Goal: Information Seeking & Learning: Learn about a topic

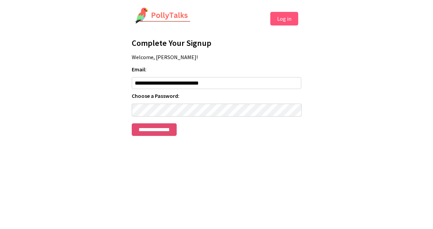
click at [157, 135] on input "**********" at bounding box center [154, 129] width 45 height 13
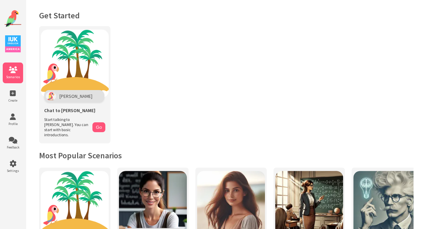
click at [18, 75] on span "Scenarios" at bounding box center [13, 77] width 20 height 4
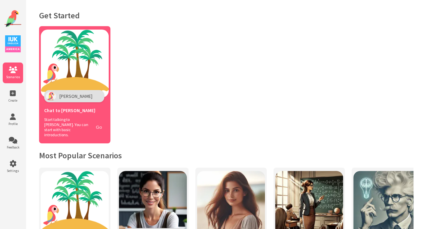
click at [100, 124] on button "Go" at bounding box center [98, 127] width 13 height 10
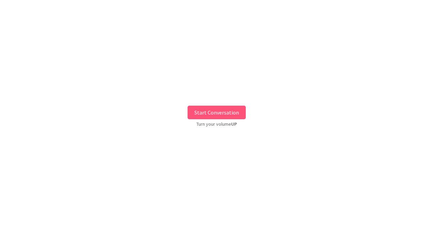
click at [229, 116] on button "Start Conversation" at bounding box center [216, 113] width 58 height 14
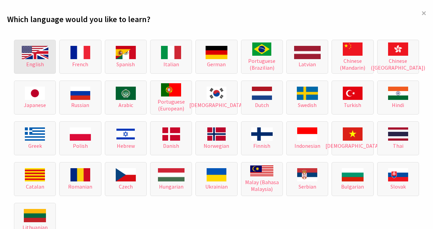
click at [45, 58] on img at bounding box center [35, 52] width 27 height 13
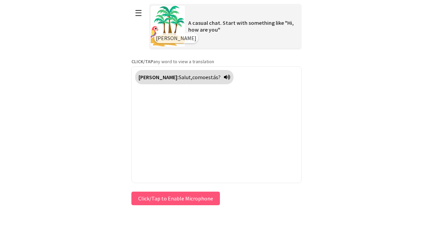
click at [207, 199] on button "Click/Tap to Enable Microphone" at bounding box center [175, 199] width 88 height 14
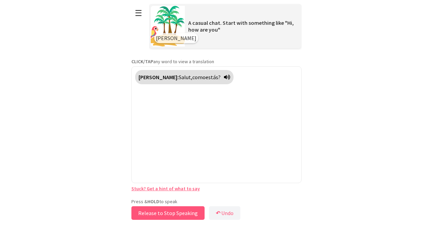
click at [184, 214] on button "Release to Stop Speaking" at bounding box center [167, 213] width 73 height 14
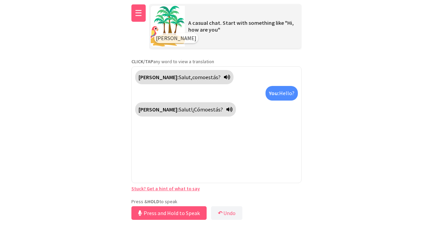
click at [136, 15] on button "☰" at bounding box center [138, 12] width 14 height 17
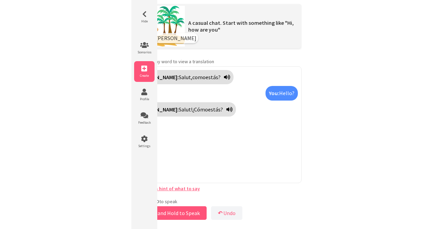
click at [146, 75] on span "Create" at bounding box center [144, 75] width 20 height 4
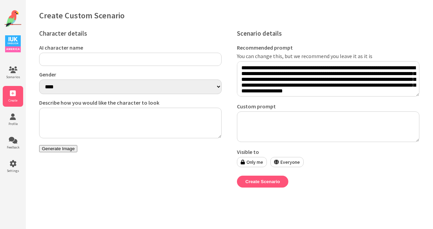
click at [168, 47] on label "AI character name" at bounding box center [130, 47] width 182 height 7
click at [168, 53] on input "AI character name" at bounding box center [130, 59] width 182 height 13
click at [92, 88] on select "**** ******" at bounding box center [130, 87] width 182 height 15
select select "******"
click at [39, 81] on select "**** ******" at bounding box center [130, 87] width 182 height 15
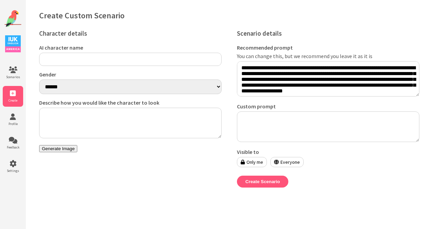
click at [15, 49] on img at bounding box center [13, 43] width 16 height 17
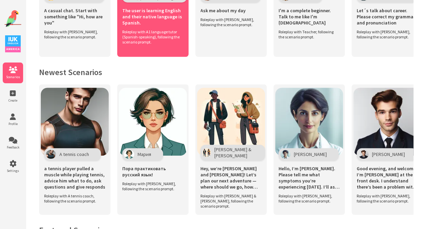
scroll to position [272, 0]
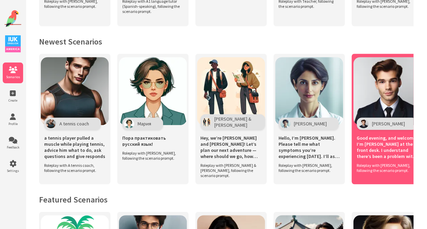
click at [367, 92] on img at bounding box center [388, 91] width 68 height 68
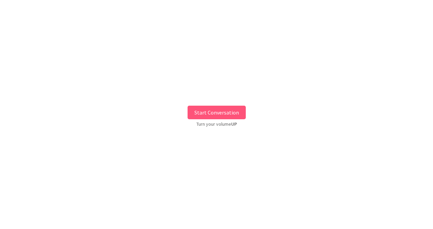
click at [213, 113] on button "Start Conversation" at bounding box center [216, 113] width 58 height 14
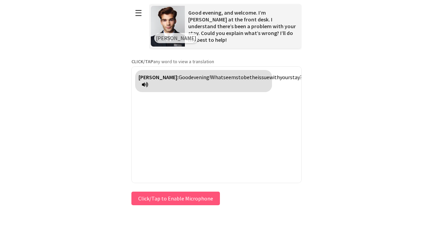
click at [188, 61] on p "CLICK/TAP any word to view a translation" at bounding box center [216, 61] width 170 height 6
click at [139, 60] on strong "CLICK/TAP" at bounding box center [142, 61] width 22 height 6
click at [141, 199] on button "Click/Tap to Enable Microphone" at bounding box center [175, 199] width 88 height 14
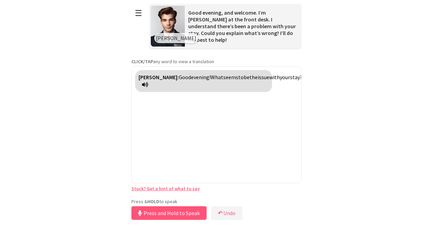
click at [148, 85] on icon at bounding box center [145, 84] width 6 height 5
click at [151, 188] on link "Stuck? Get a hint of what to say" at bounding box center [165, 189] width 68 height 6
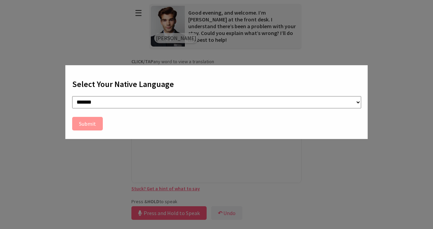
click at [114, 104] on select "**********" at bounding box center [216, 102] width 289 height 13
select select "**"
click at [72, 96] on select "**********" at bounding box center [216, 102] width 289 height 13
click at [87, 126] on button "Submit" at bounding box center [87, 124] width 31 height 14
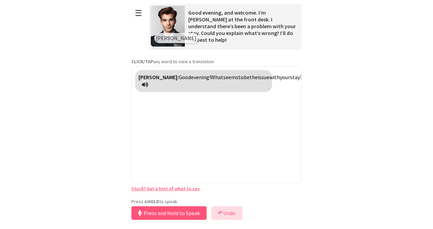
click at [230, 210] on button "↶ Undo" at bounding box center [226, 213] width 31 height 14
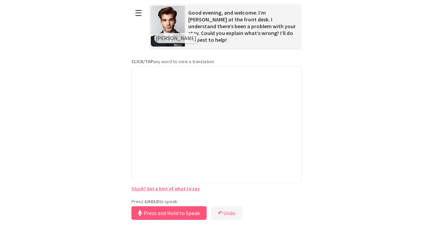
click at [158, 188] on link "Stuck? Get a hint of what to say" at bounding box center [165, 189] width 68 height 6
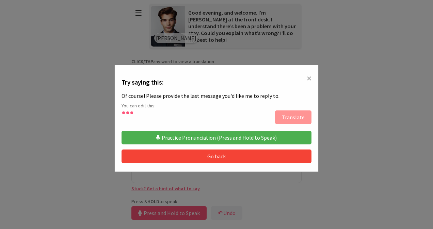
click at [186, 133] on button "Practice Pronunciation (Press and Hold to Speak)" at bounding box center [216, 138] width 190 height 14
type textarea "**********"
click at [244, 140] on button "Practice Pronunciation (Press and Hold to Speak)" at bounding box center [216, 138] width 190 height 14
click at [306, 78] on span "×" at bounding box center [308, 78] width 5 height 12
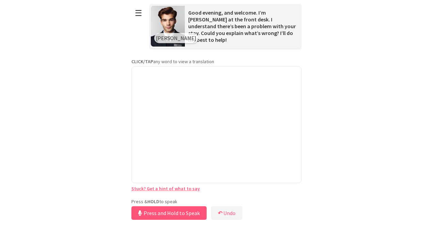
click at [168, 212] on button "Press and Hold to Speak" at bounding box center [168, 213] width 75 height 14
click at [177, 216] on button "Release to Stop Speaking" at bounding box center [167, 213] width 73 height 14
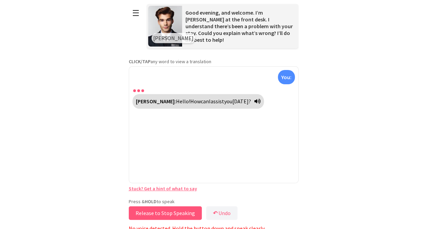
click at [177, 216] on button "Release to Stop Speaking" at bounding box center [165, 213] width 73 height 14
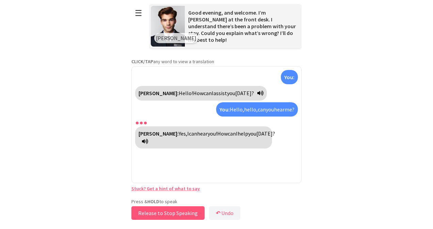
click at [164, 214] on button "Release to Stop Speaking" at bounding box center [167, 213] width 73 height 14
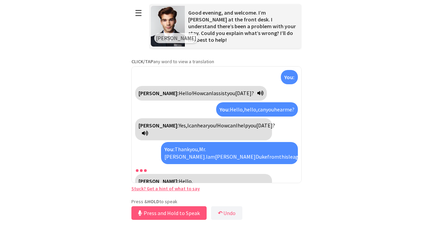
scroll to position [14, 0]
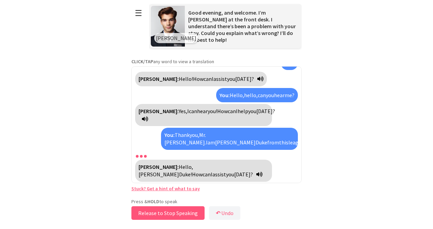
click at [164, 214] on button "Release to Stop Speaking" at bounding box center [167, 213] width 73 height 14
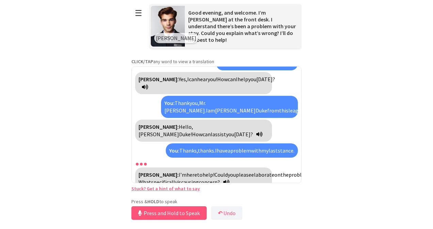
scroll to position [69, 0]
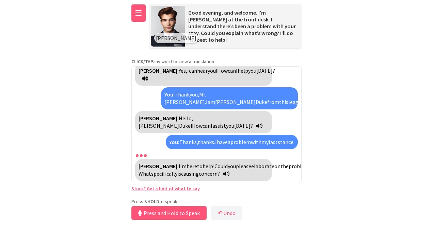
click at [138, 14] on button "☰" at bounding box center [138, 12] width 14 height 17
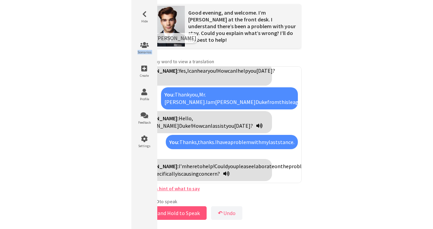
drag, startPoint x: 137, startPoint y: 50, endPoint x: 133, endPoint y: 81, distance: 31.5
click at [133, 81] on div "Hide Scenarios Create Profile Feedback Settings" at bounding box center [144, 118] width 26 height 236
drag, startPoint x: 133, startPoint y: 81, endPoint x: 141, endPoint y: 91, distance: 13.5
click at [141, 91] on icon at bounding box center [144, 92] width 20 height 7
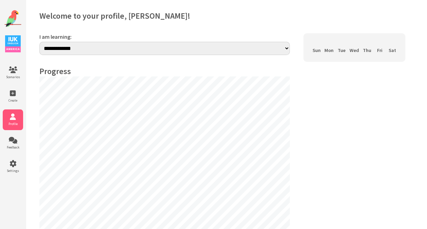
select select "**"
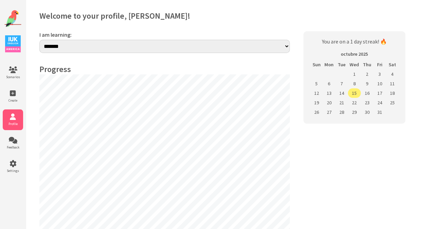
click at [352, 89] on td "15" at bounding box center [354, 93] width 13 height 10
click at [16, 41] on img at bounding box center [13, 43] width 16 height 17
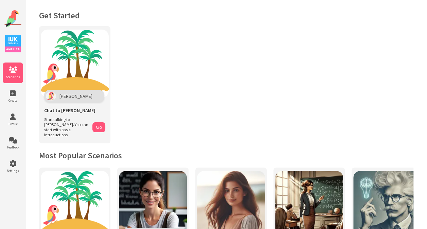
click at [16, 12] on img at bounding box center [12, 18] width 17 height 17
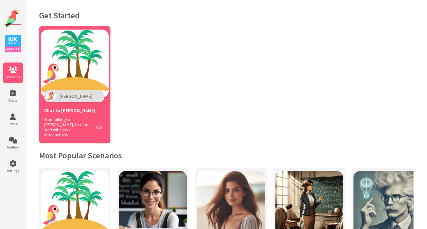
click at [101, 126] on button "Go" at bounding box center [98, 127] width 13 height 10
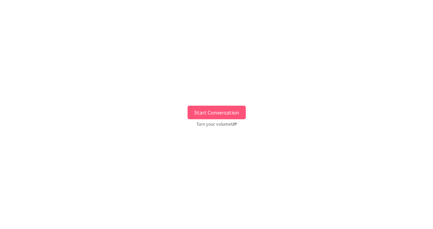
click at [212, 113] on button "Start Conversation" at bounding box center [216, 113] width 58 height 14
